Goal: Task Accomplishment & Management: Complete application form

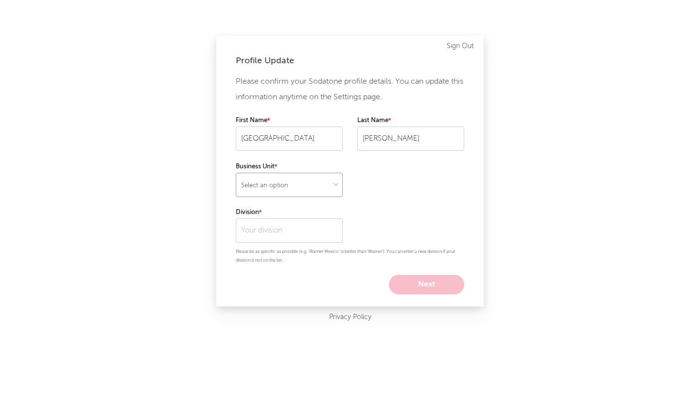
click at [323, 189] on select "Select an option" at bounding box center [289, 185] width 107 height 24
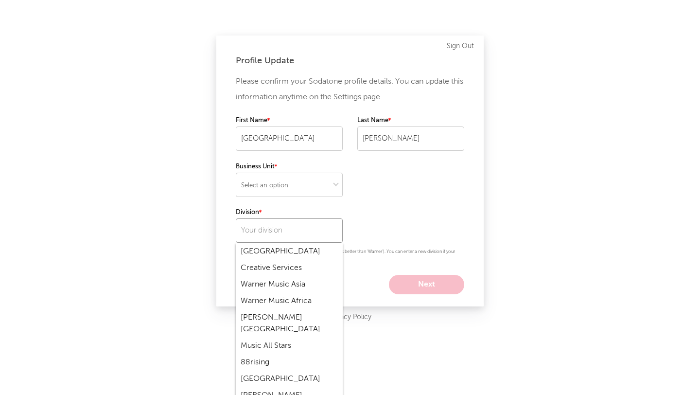
click at [289, 229] on input "text" at bounding box center [289, 230] width 107 height 24
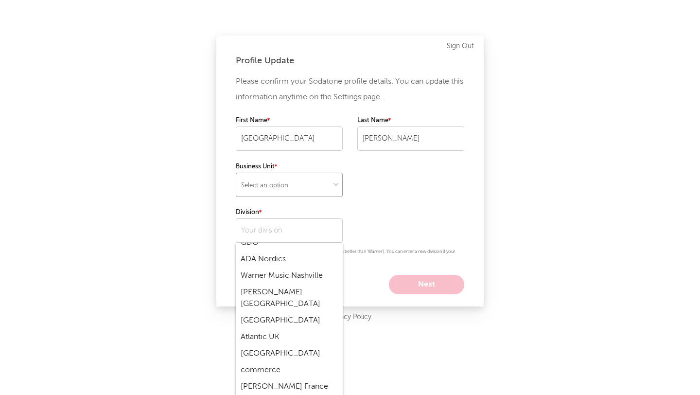
click at [317, 185] on select "Select an option" at bounding box center [289, 185] width 107 height 24
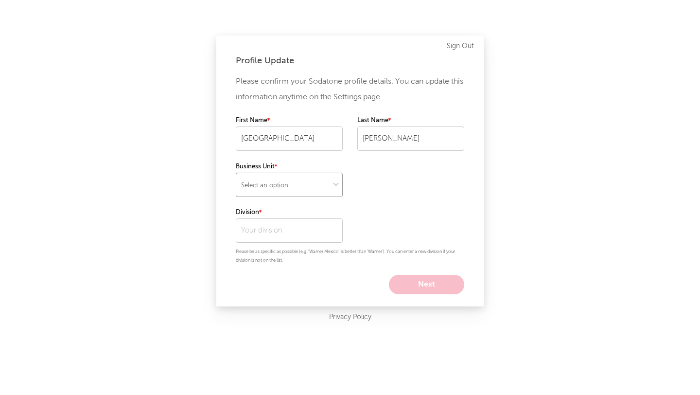
select select "recorded_music"
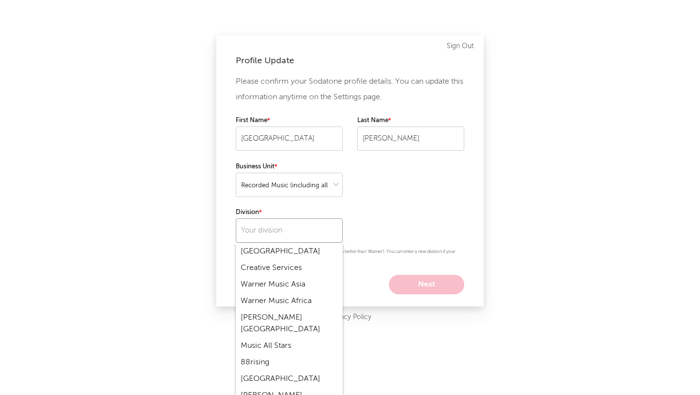
click at [288, 228] on input "text" at bounding box center [289, 230] width 107 height 24
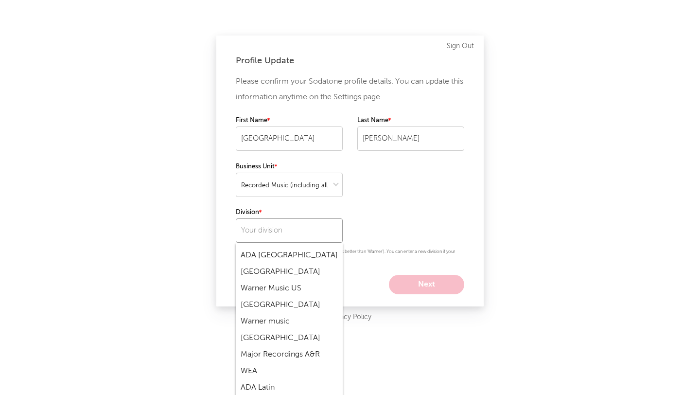
scroll to position [187, 0]
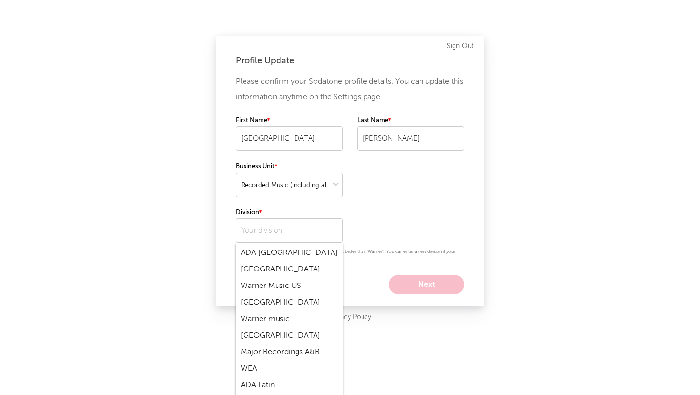
click at [278, 311] on div "Warner music" at bounding box center [289, 319] width 107 height 17
type input "Warner music"
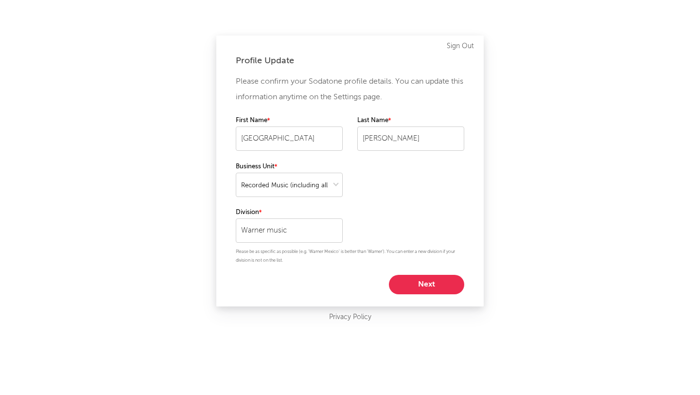
click at [429, 283] on button "Next" at bounding box center [426, 284] width 75 height 19
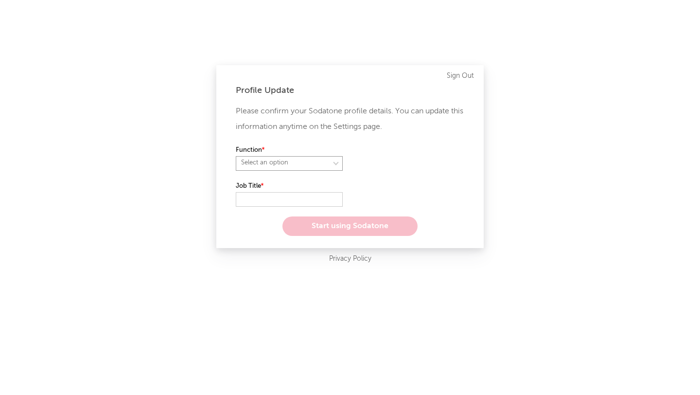
click at [310, 168] on select "Select an option" at bounding box center [289, 163] width 107 height 15
select select "marketing"
click at [296, 199] on input "text" at bounding box center [289, 199] width 107 height 15
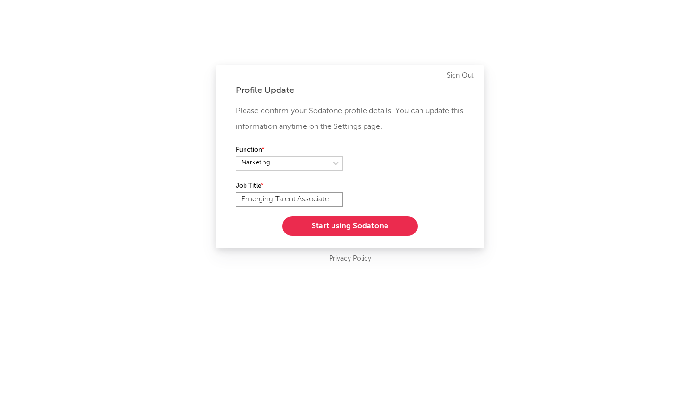
type input "Emerging Talent Associate"
click at [306, 222] on button "Start using Sodatone" at bounding box center [349, 225] width 135 height 19
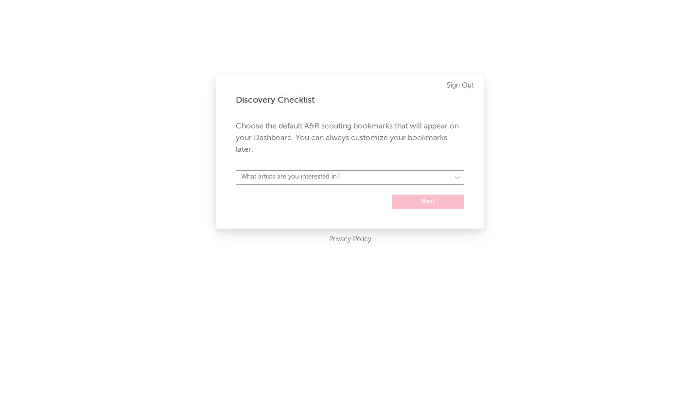
click at [413, 175] on select "What artists are you interested in? [GEOGRAPHIC_DATA] [GEOGRAPHIC_DATA] General…" at bounding box center [350, 177] width 228 height 15
select select "58"
click at [416, 203] on button "Next" at bounding box center [428, 201] width 72 height 15
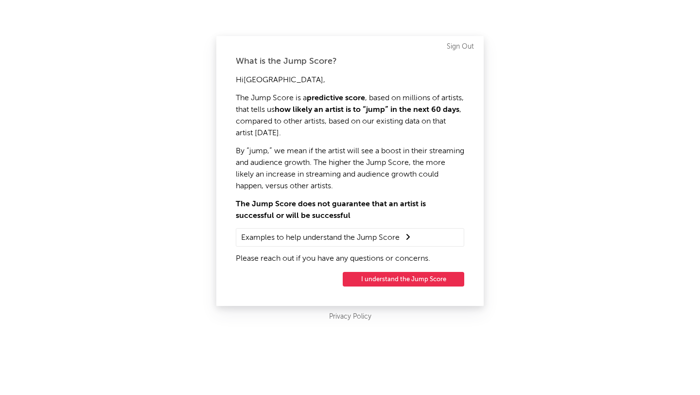
click at [381, 277] on button "I understand the Jump Score" at bounding box center [404, 279] width 122 height 15
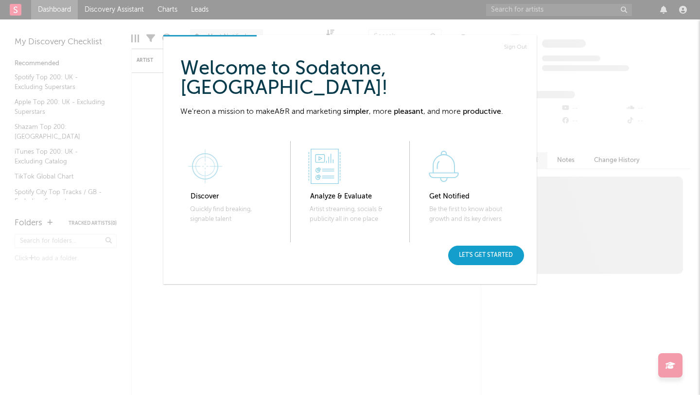
click at [461, 255] on div "Let's get started" at bounding box center [486, 254] width 76 height 19
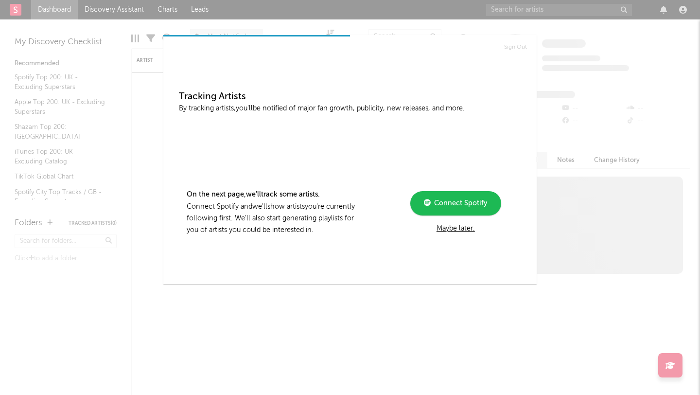
click at [458, 229] on div "Maybe later." at bounding box center [455, 229] width 131 height 12
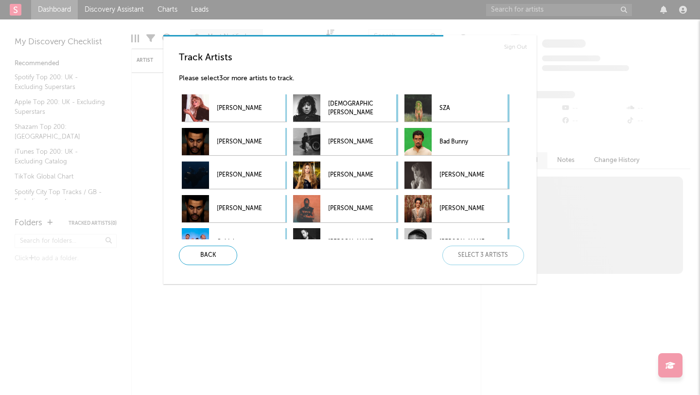
click at [218, 310] on div "Sign Out Track Artists Please select 3 or more artists to track. [PERSON_NAME] …" at bounding box center [350, 197] width 700 height 395
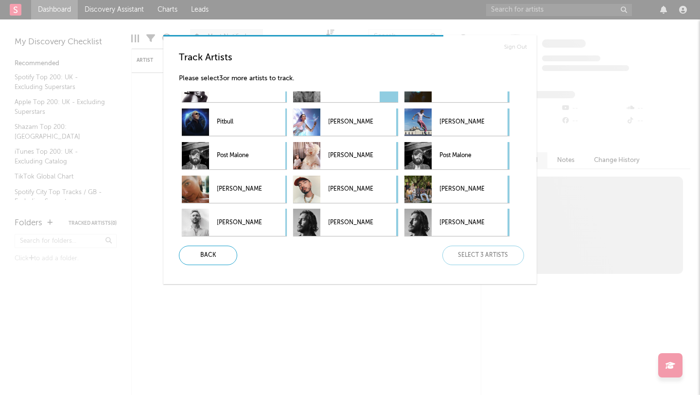
scroll to position [186, 0]
click at [465, 119] on p "[PERSON_NAME]" at bounding box center [461, 123] width 45 height 22
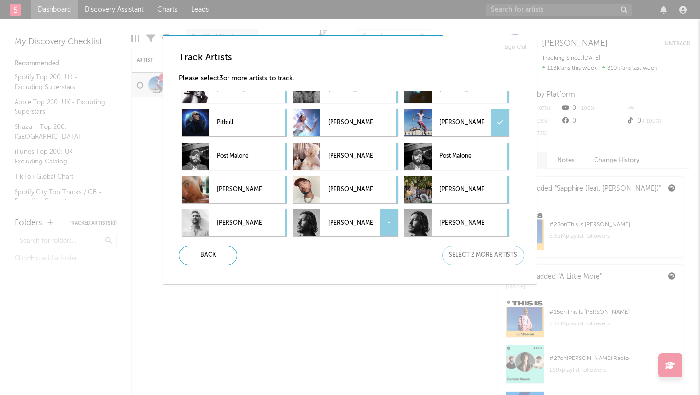
scroll to position [187, 0]
click at [264, 187] on div "[PERSON_NAME] -" at bounding box center [234, 188] width 105 height 27
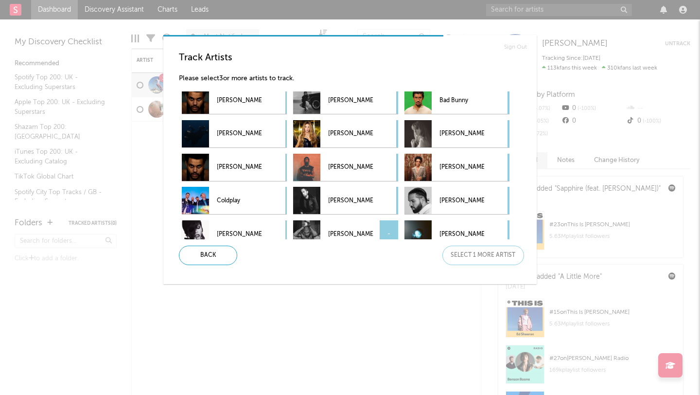
scroll to position [41, 0]
click at [452, 168] on p "[PERSON_NAME]" at bounding box center [461, 168] width 45 height 22
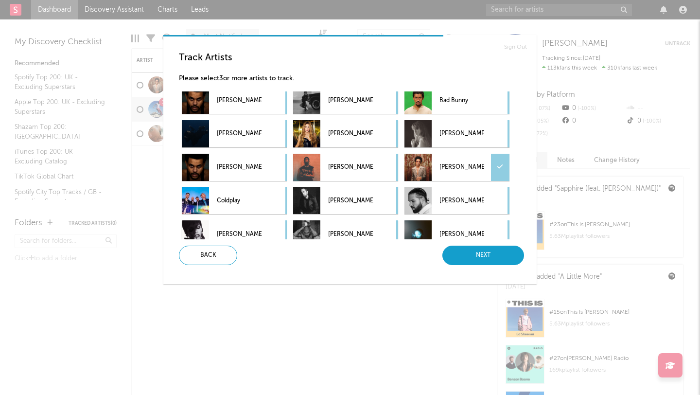
click at [480, 254] on div "Next" at bounding box center [483, 254] width 82 height 19
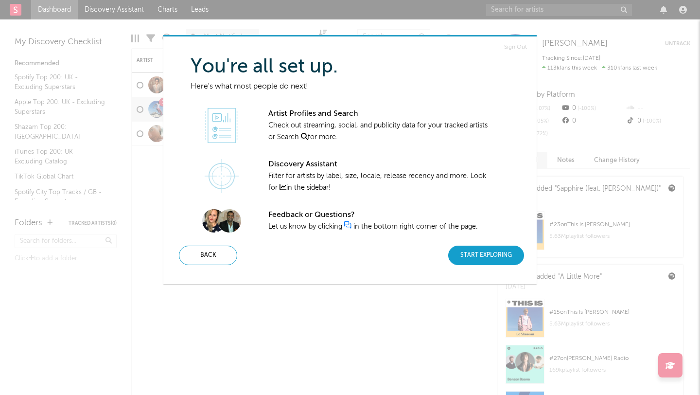
click at [478, 256] on div "Start Exploring" at bounding box center [486, 254] width 76 height 19
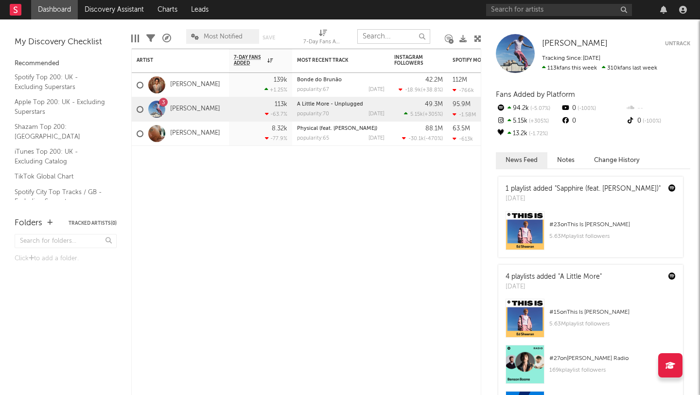
click at [391, 39] on input "text" at bounding box center [393, 36] width 73 height 15
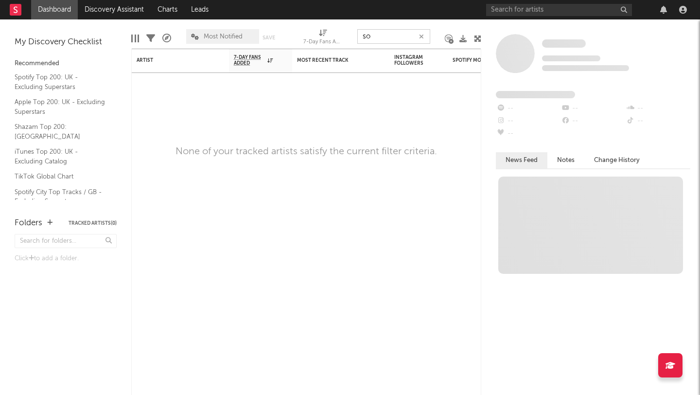
type input "s"
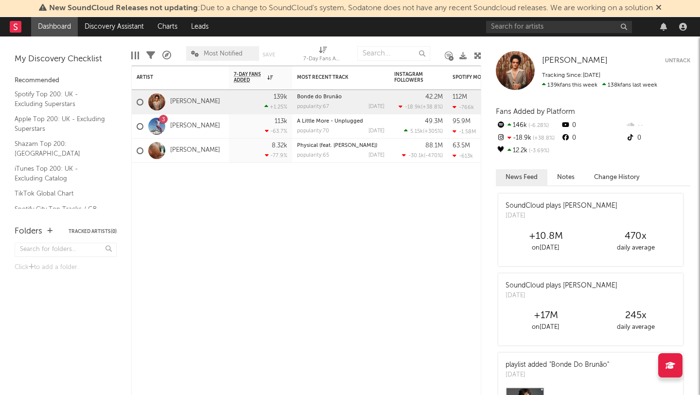
click at [50, 25] on link "Dashboard" at bounding box center [54, 26] width 47 height 19
click at [12, 30] on rect at bounding box center [16, 27] width 12 height 12
